Goal: Use online tool/utility: Utilize a website feature to perform a specific function

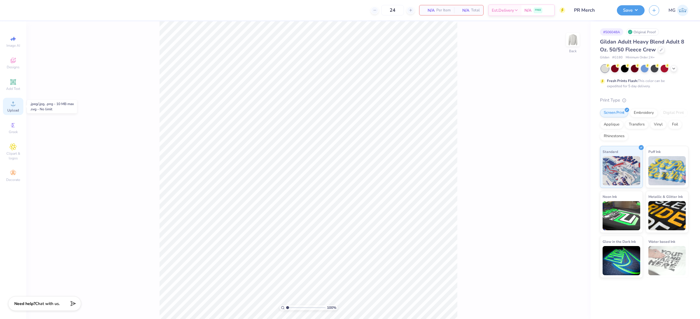
click at [14, 103] on icon at bounding box center [13, 103] width 7 height 7
click at [12, 110] on span "Upload" at bounding box center [13, 110] width 12 height 5
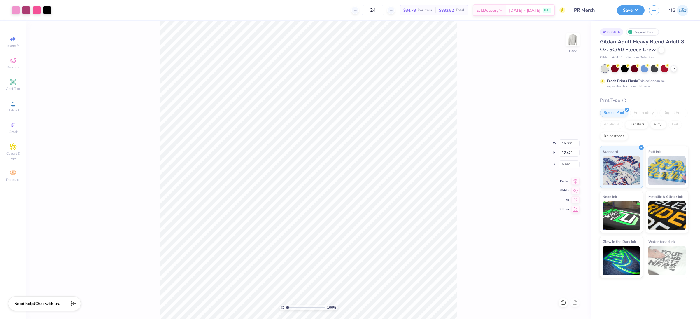
type input "9.56"
type input "7.91"
click at [568, 164] on input "2.32" at bounding box center [568, 164] width 21 height 8
type input "2"
type input "3.00"
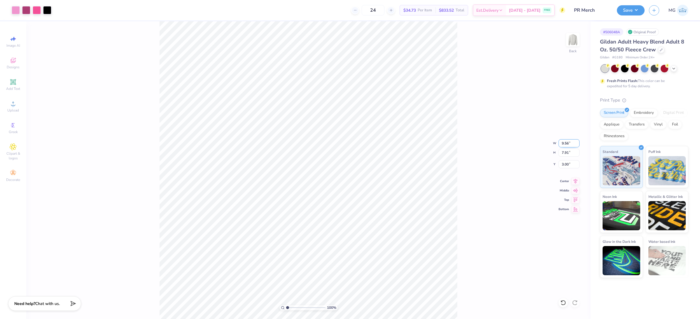
click at [568, 143] on input "9.56" at bounding box center [568, 143] width 21 height 8
type input "9"
type input "3.50"
type input "2.90"
type input "5.51"
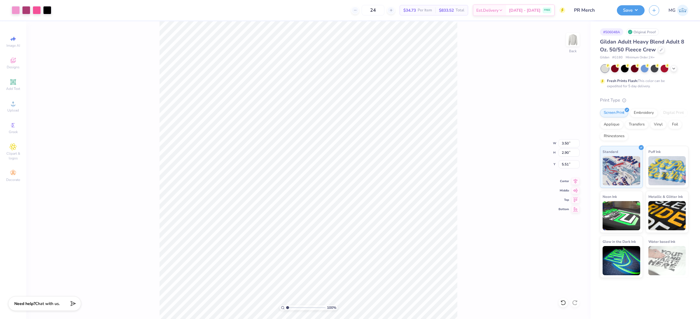
type input "3.00"
click at [566, 39] on img at bounding box center [572, 39] width 23 height 23
click at [569, 42] on div "Almost there" at bounding box center [362, 169] width 673 height 297
click at [574, 41] on div "Almost there" at bounding box center [362, 169] width 673 height 297
drag, startPoint x: 82, startPoint y: 154, endPoint x: 40, endPoint y: 106, distance: 63.7
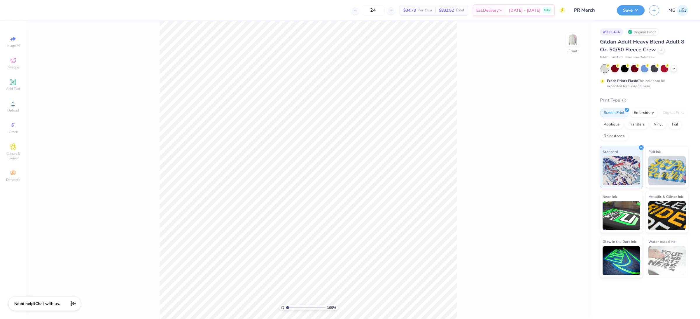
click at [82, 154] on div "100 % Front" at bounding box center [308, 169] width 564 height 297
click at [12, 109] on span "Upload" at bounding box center [13, 110] width 12 height 5
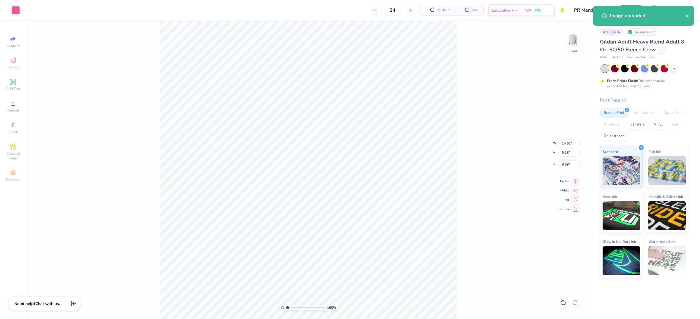
type input "4.58"
click at [569, 142] on input "14.61" at bounding box center [568, 143] width 21 height 8
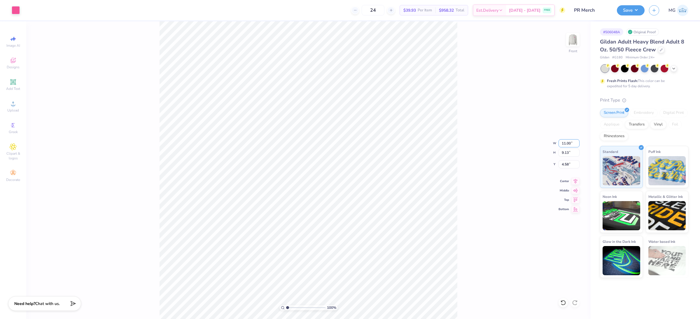
type input "11.00"
type input "6.87"
type input "5.71"
click at [568, 163] on input "5.71" at bounding box center [568, 164] width 21 height 8
type input "5"
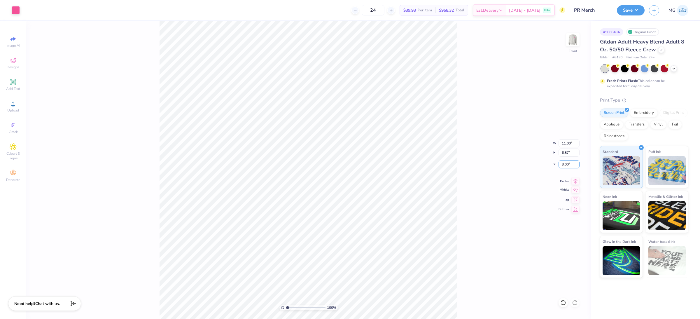
type input "3.00"
drag, startPoint x: 486, startPoint y: 174, endPoint x: 461, endPoint y: 159, distance: 29.0
click at [486, 174] on div "100 % Front W 11.00 11.00 " H 6.87 6.87 " Y 3.00 3.00 " Center Middle Top Bottom" at bounding box center [308, 169] width 564 height 297
click at [564, 143] on input "11.00" at bounding box center [568, 143] width 21 height 8
type input "12.00"
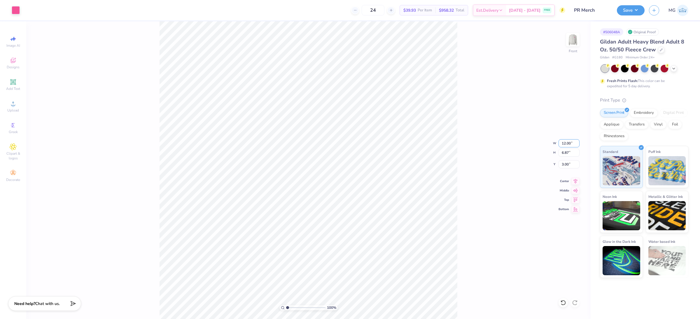
type input "7.49"
type input "2.69"
click at [567, 163] on input "2.69" at bounding box center [568, 164] width 21 height 8
type input "2"
type input "3.00"
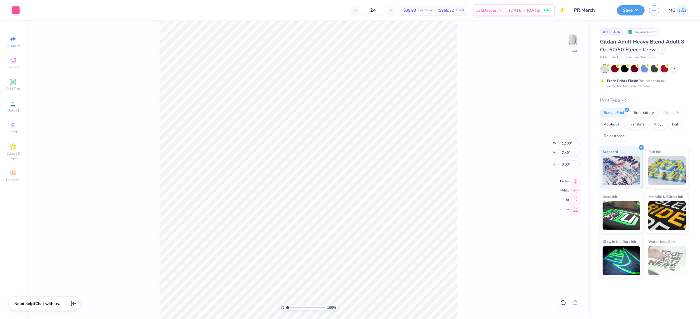
drag, startPoint x: 570, startPoint y: 36, endPoint x: 563, endPoint y: 37, distance: 7.3
click at [570, 36] on img at bounding box center [573, 40] width 12 height 12
click at [643, 11] on button "Save" at bounding box center [631, 9] width 28 height 10
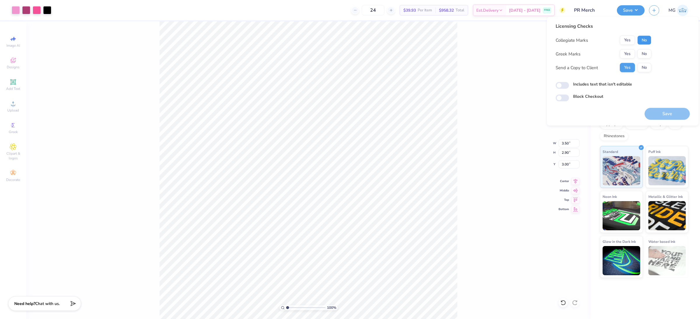
click at [643, 39] on button "No" at bounding box center [644, 40] width 14 height 9
click at [623, 41] on button "Yes" at bounding box center [627, 40] width 15 height 9
click at [640, 51] on button "No" at bounding box center [644, 53] width 14 height 9
click at [591, 82] on label "Includes text that isn't editable" at bounding box center [602, 84] width 59 height 6
click at [569, 82] on input "Includes text that isn't editable" at bounding box center [561, 85] width 13 height 7
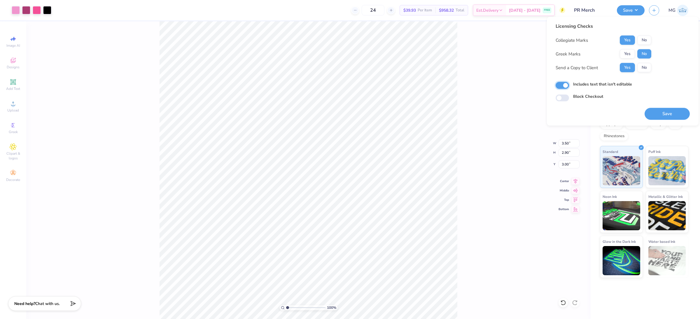
checkbox input "true"
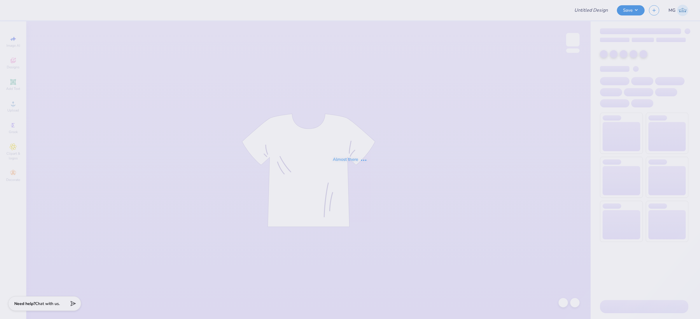
type input "Dahlia Kalmaer : BBYO"
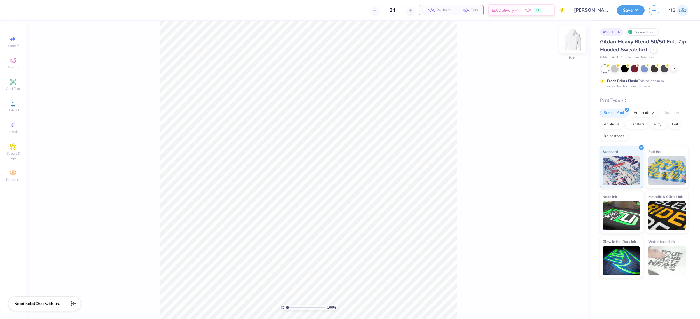
click at [575, 36] on img at bounding box center [572, 39] width 23 height 23
click at [103, 128] on div "100 % Front" at bounding box center [308, 169] width 564 height 297
click at [9, 107] on div "Upload" at bounding box center [13, 106] width 20 height 17
click at [15, 107] on icon at bounding box center [13, 103] width 7 height 7
click at [570, 153] on input "18.00" at bounding box center [568, 152] width 21 height 8
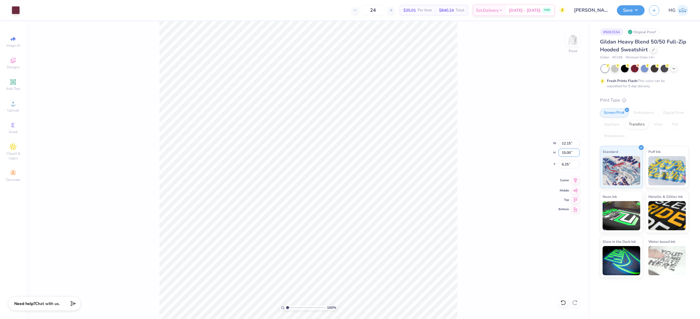
type input "15.00"
type input "10.13"
click at [569, 164] on input "7.75" at bounding box center [568, 164] width 21 height 8
type input "7"
type input "6.00"
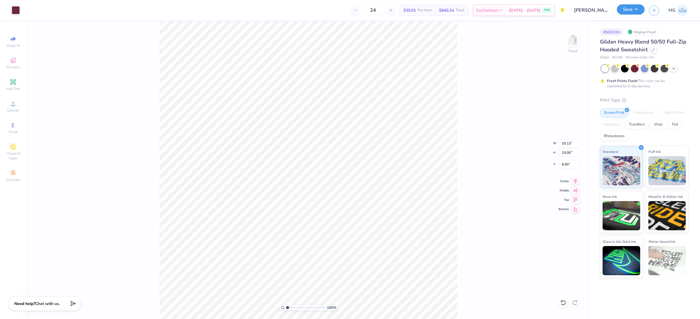
click at [636, 8] on button "Save" at bounding box center [631, 9] width 28 height 10
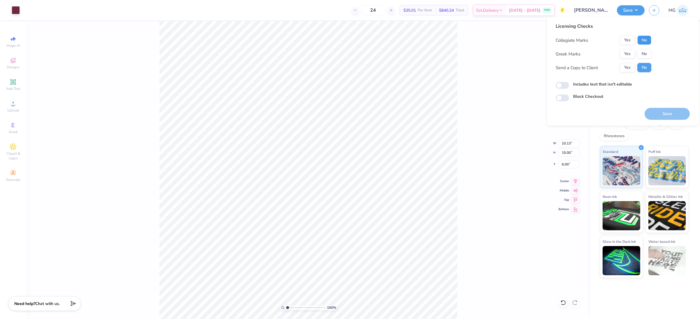
click at [643, 41] on button "No" at bounding box center [644, 40] width 14 height 9
click at [644, 55] on button "No" at bounding box center [644, 53] width 14 height 9
click at [625, 69] on button "Yes" at bounding box center [627, 67] width 15 height 9
click at [567, 86] on input "Includes text that isn't editable" at bounding box center [561, 85] width 13 height 7
checkbox input "true"
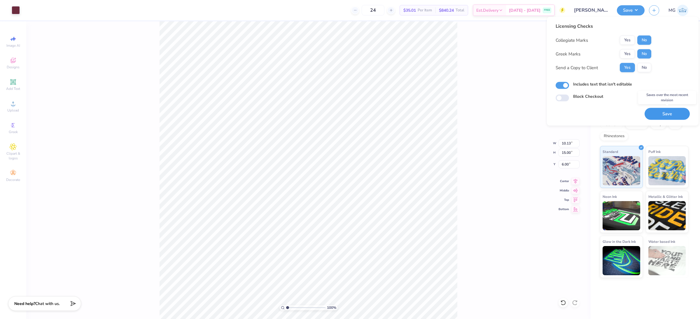
click at [652, 110] on button "Save" at bounding box center [666, 114] width 45 height 12
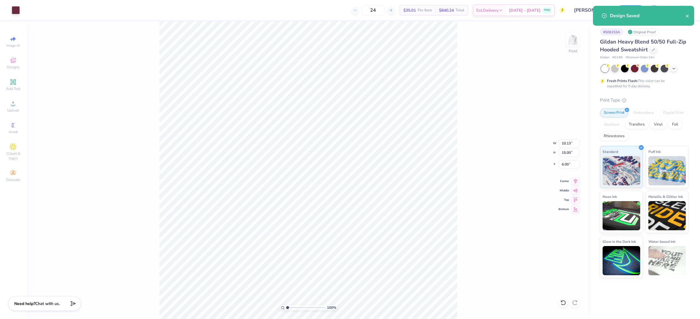
click at [475, 110] on div "100 % Front W 10.13 10.13 " H 15.00 15.00 " Y 6.00 6.00 " Center Middle Top Bot…" at bounding box center [308, 169] width 564 height 297
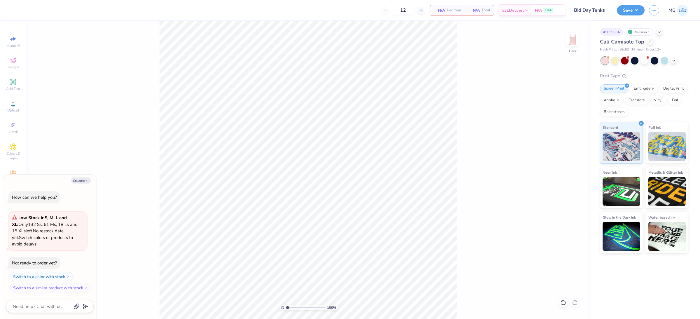
click at [117, 140] on div "100 % Back" at bounding box center [308, 169] width 564 height 297
click at [16, 107] on icon at bounding box center [13, 103] width 7 height 7
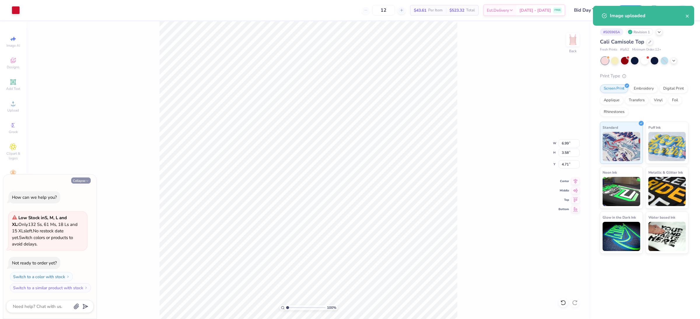
click at [84, 178] on button "Collapse" at bounding box center [81, 180] width 20 height 6
type textarea "x"
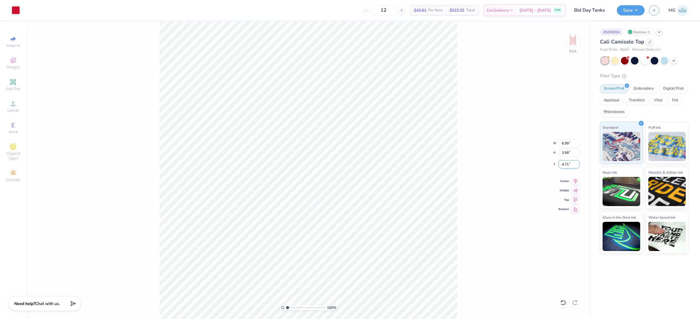
click at [569, 163] on input "4.71" at bounding box center [568, 164] width 21 height 8
type input "4"
type input "3.00"
click at [469, 180] on div "100 % Back W 6.99 6.99 " H 3.58 3.58 " Y 3.00 3.00 " Center Middle Top Bottom" at bounding box center [308, 169] width 564 height 297
click at [568, 142] on input "6.99" at bounding box center [568, 143] width 21 height 8
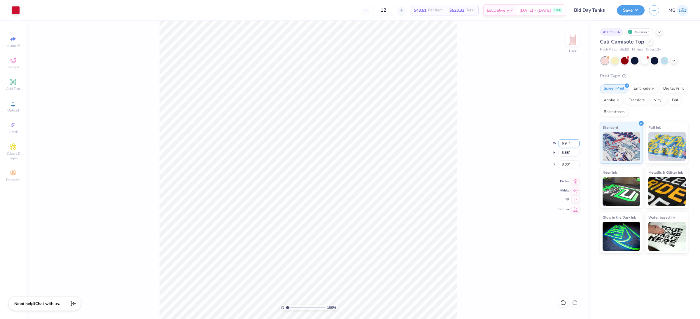
type input "6"
type input "7.00"
type input "3.59"
click at [565, 164] on input "3.00" at bounding box center [568, 164] width 21 height 8
click at [567, 165] on input "3.00" at bounding box center [568, 164] width 21 height 8
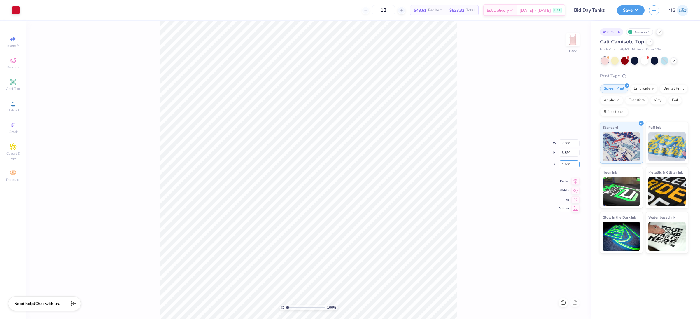
type input "1.50"
click at [483, 164] on div "100 % Back W 7.00 7.00 " H 3.59 3.59 " Y 1.50 1.50 " Center Middle Top Bottom" at bounding box center [308, 169] width 564 height 297
click at [629, 13] on button "Save" at bounding box center [631, 9] width 28 height 10
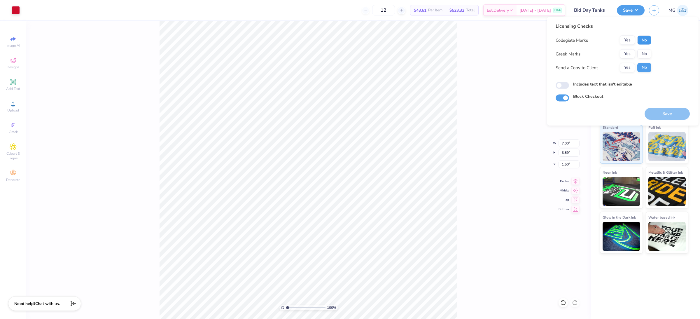
click at [643, 37] on button "No" at bounding box center [644, 40] width 14 height 9
click at [628, 49] on div "Collegiate Marks Yes No Greek Marks Yes No Send a Copy to Client Yes No" at bounding box center [603, 54] width 96 height 37
click at [628, 51] on button "Yes" at bounding box center [627, 53] width 15 height 9
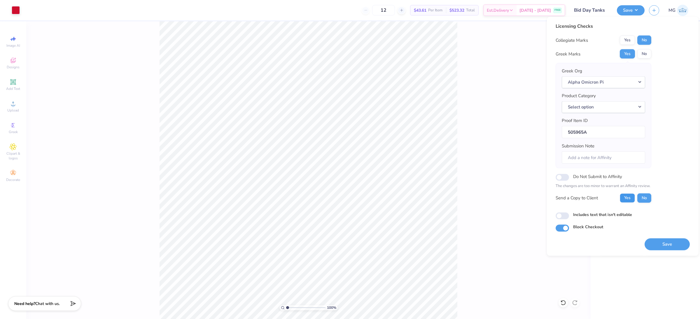
click at [626, 196] on button "Yes" at bounding box center [627, 197] width 15 height 9
click at [560, 215] on input "Includes text that isn't editable" at bounding box center [561, 215] width 13 height 7
checkbox input "true"
click at [460, 191] on div "100 % Back W 7.00 7.00 " H 3.59 3.59 " Y 1.50 1.50 " Center Middle Top Bottom" at bounding box center [308, 169] width 564 height 297
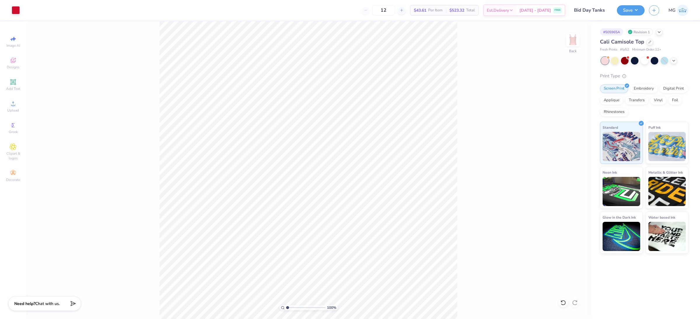
click at [529, 113] on div "100 % Back" at bounding box center [308, 169] width 564 height 297
click at [639, 8] on button "Save" at bounding box center [631, 9] width 28 height 10
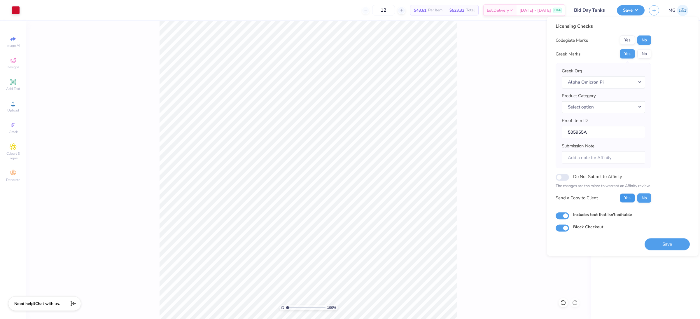
click at [622, 197] on button "Yes" at bounding box center [627, 197] width 15 height 9
click at [657, 242] on button "Save" at bounding box center [666, 244] width 45 height 12
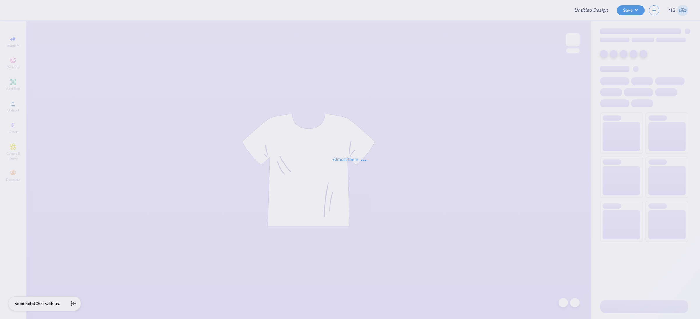
type input "Dem Winter"
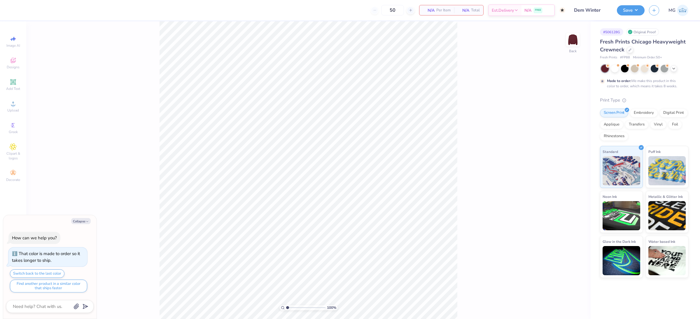
click at [483, 135] on div "100 % Back" at bounding box center [308, 169] width 564 height 297
click at [79, 218] on button "Collapse" at bounding box center [81, 221] width 20 height 6
type textarea "x"
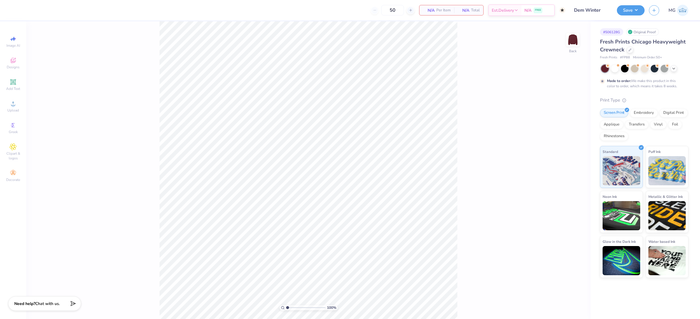
click at [121, 188] on div "100 % Back" at bounding box center [308, 169] width 564 height 297
click at [17, 110] on span "Upload" at bounding box center [13, 110] width 12 height 5
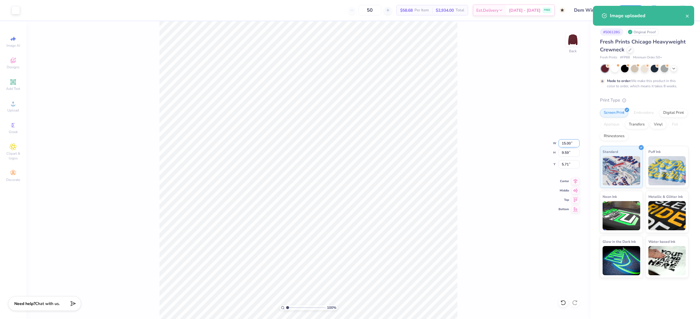
click at [566, 142] on input "15.00" at bounding box center [568, 143] width 21 height 8
type input "12.00"
type input "7.67"
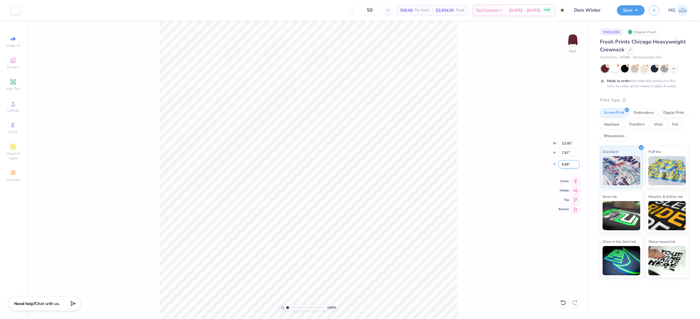
click at [568, 163] on input "6.66" at bounding box center [568, 164] width 21 height 8
type input "6"
type input "3.00"
click at [642, 12] on button "Save" at bounding box center [631, 9] width 28 height 10
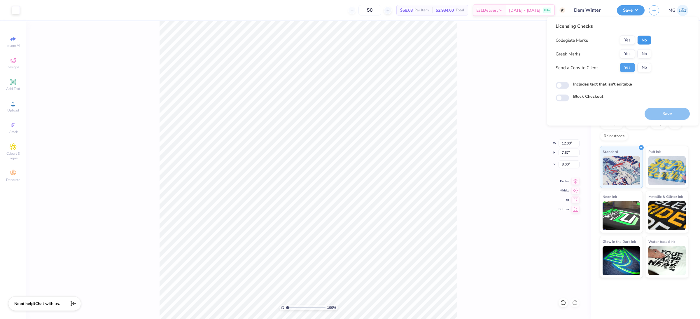
click at [646, 44] on button "No" at bounding box center [644, 40] width 14 height 9
click at [643, 53] on button "No" at bounding box center [644, 53] width 14 height 9
click at [561, 86] on input "Includes text that isn't editable" at bounding box center [561, 85] width 13 height 7
checkbox input "true"
click at [670, 119] on button "Save" at bounding box center [666, 114] width 45 height 12
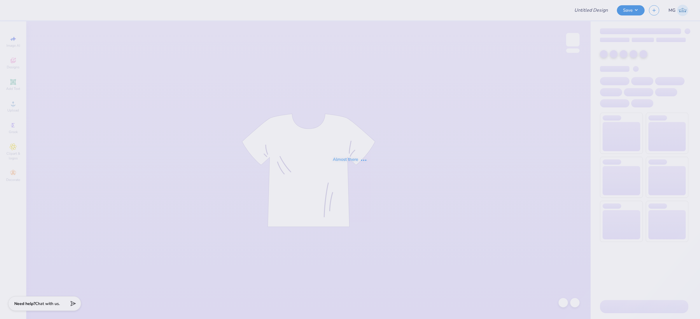
type input "Phi Chi Theta"
